Goal: Task Accomplishment & Management: Use online tool/utility

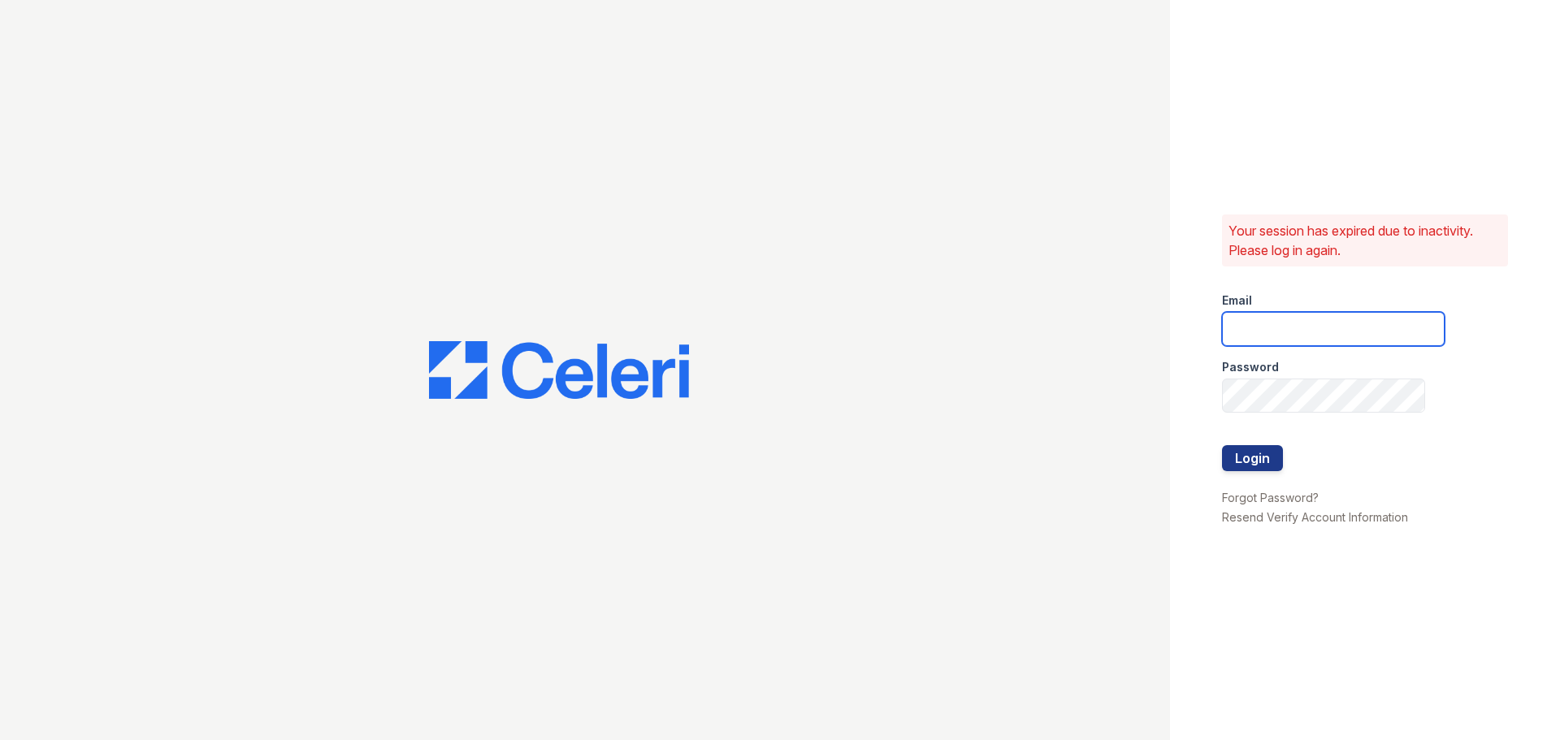
click at [1359, 332] on input "email" at bounding box center [1333, 329] width 223 height 34
type input "renewatthegreens@trinity-pm.com"
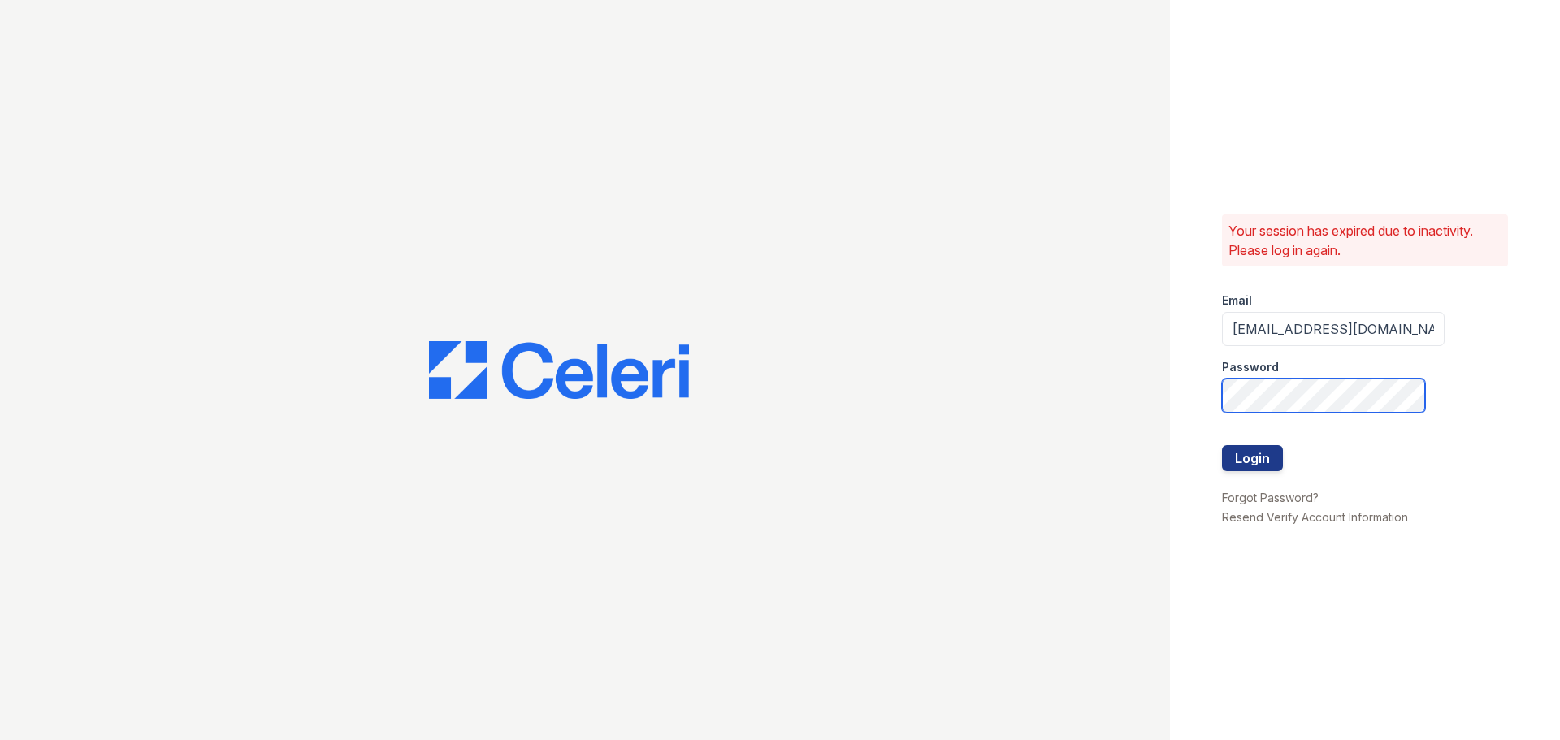
click at [1222, 445] on button "Login" at bounding box center [1252, 458] width 61 height 26
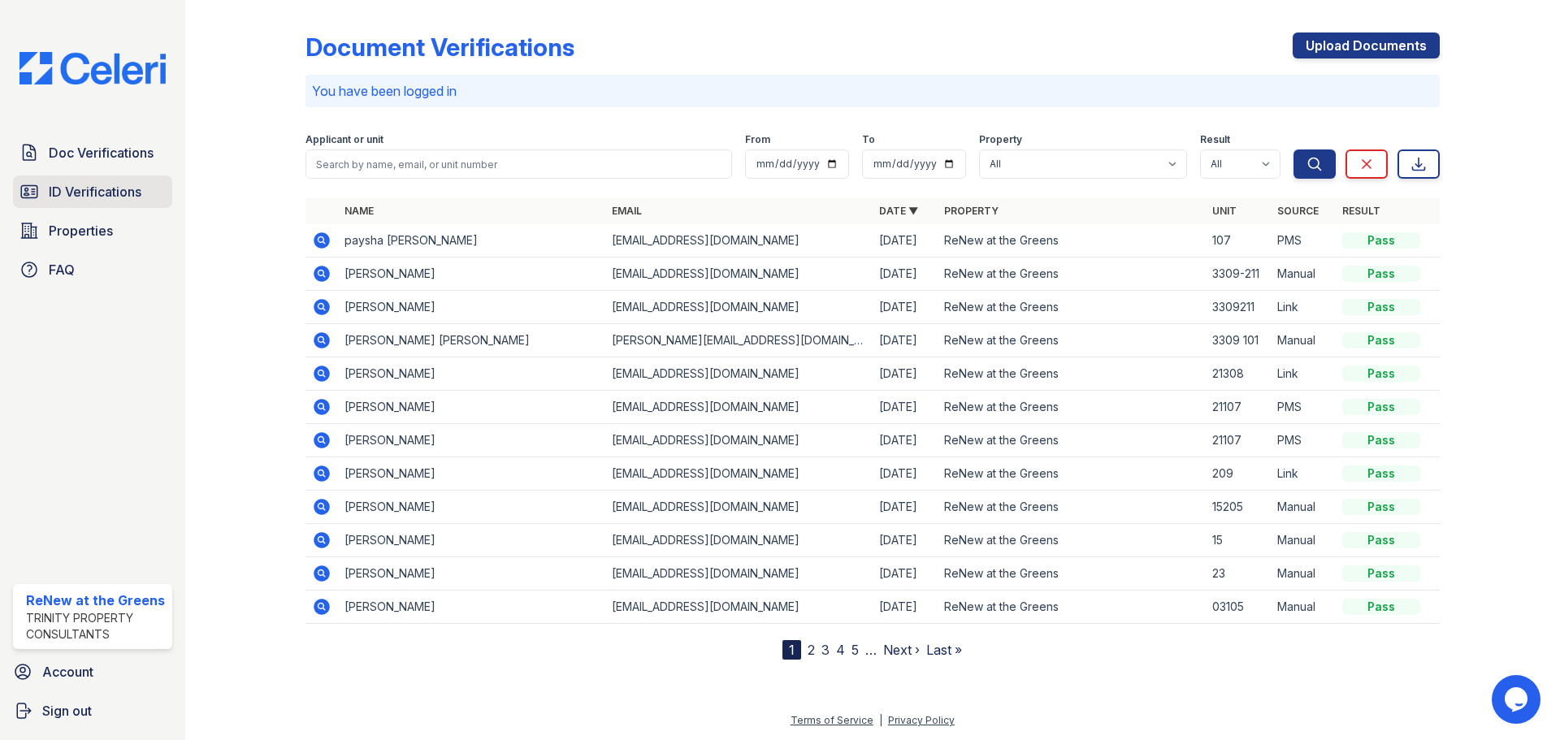
click at [58, 206] on link "ID Verifications" at bounding box center [92, 192] width 159 height 33
